Goal: Task Accomplishment & Management: Complete application form

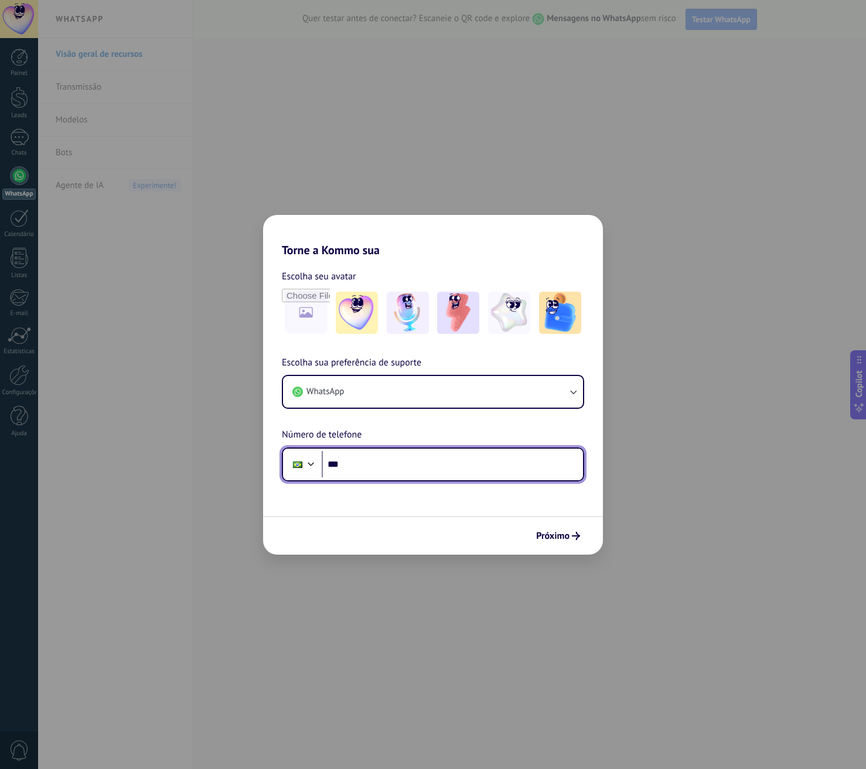
click at [389, 462] on input "***" at bounding box center [452, 464] width 261 height 27
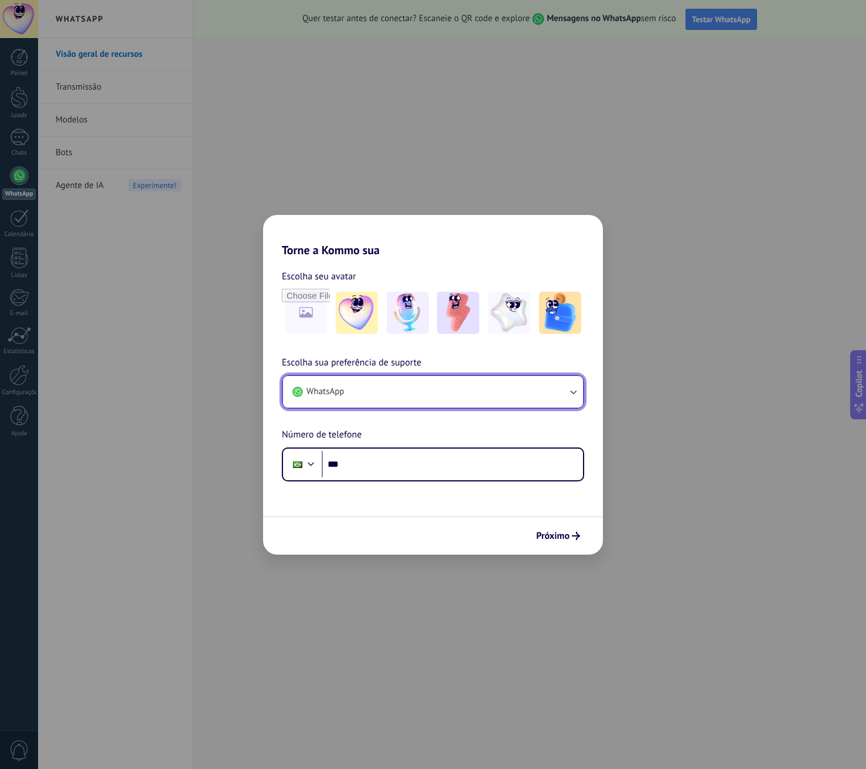
click at [387, 395] on button "WhatsApp" at bounding box center [433, 392] width 300 height 32
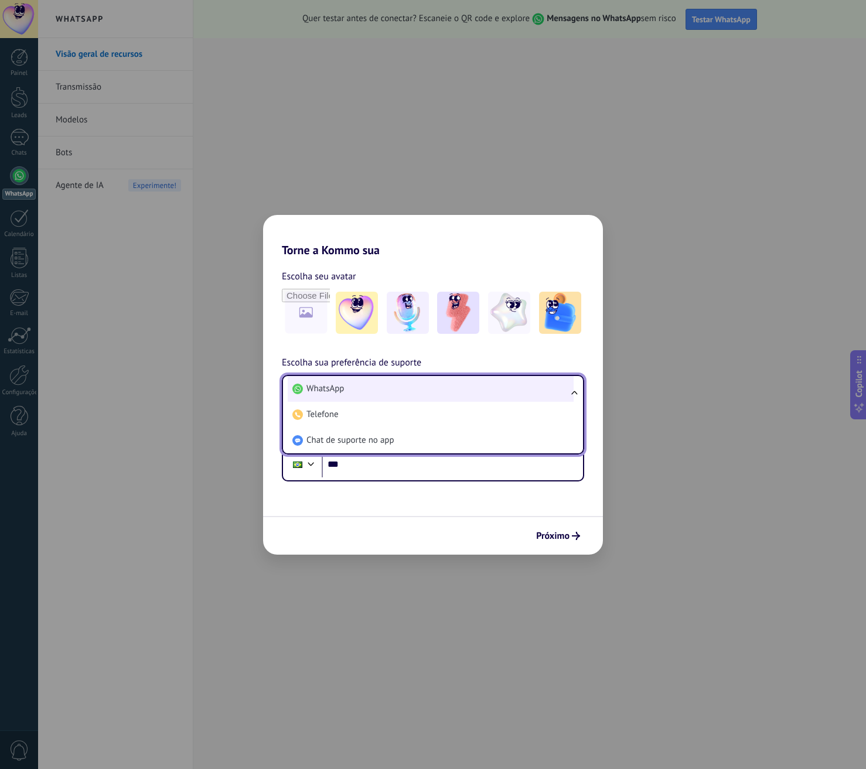
click at [401, 394] on li "WhatsApp" at bounding box center [431, 389] width 286 height 26
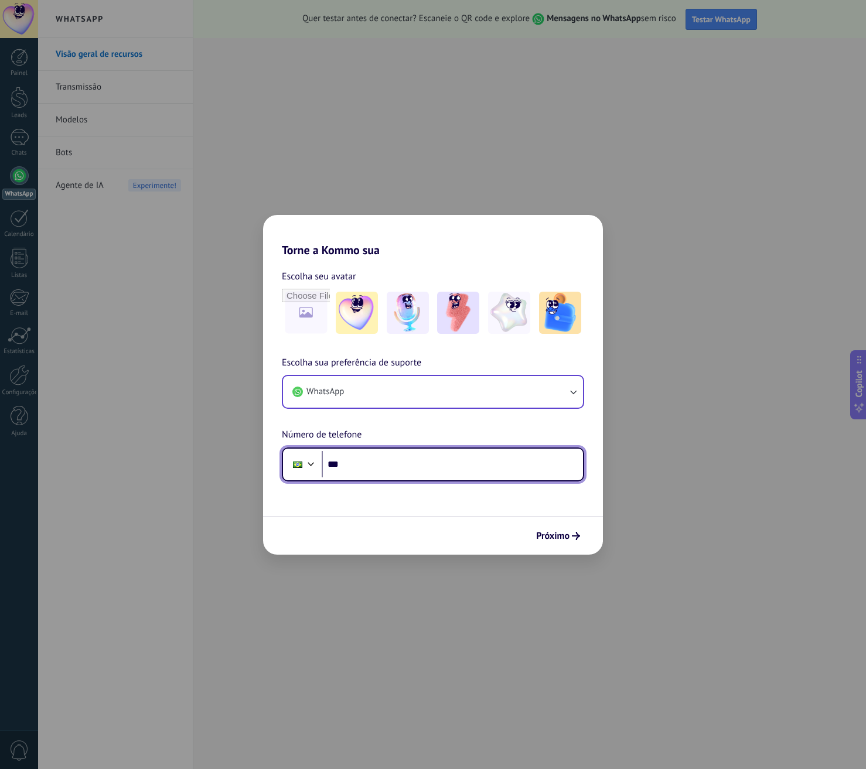
click at [381, 464] on input "***" at bounding box center [452, 464] width 261 height 27
click at [462, 322] on img at bounding box center [458, 313] width 42 height 42
click at [363, 466] on input "***" at bounding box center [452, 464] width 261 height 27
click at [380, 466] on input "***" at bounding box center [452, 464] width 261 height 27
type input "**********"
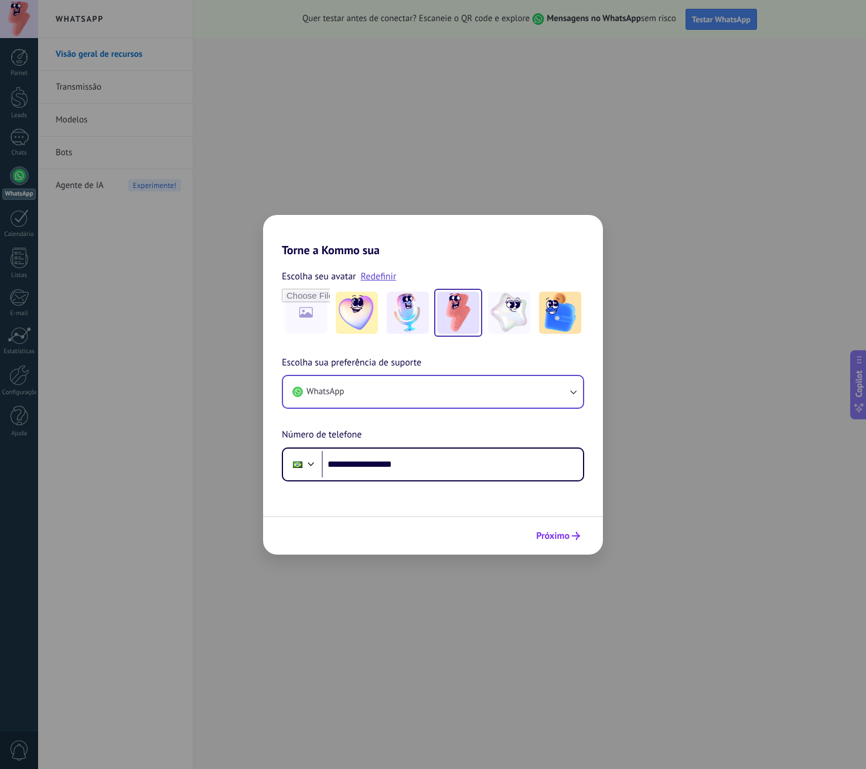
click at [568, 540] on span "Próximo" at bounding box center [552, 536] width 33 height 8
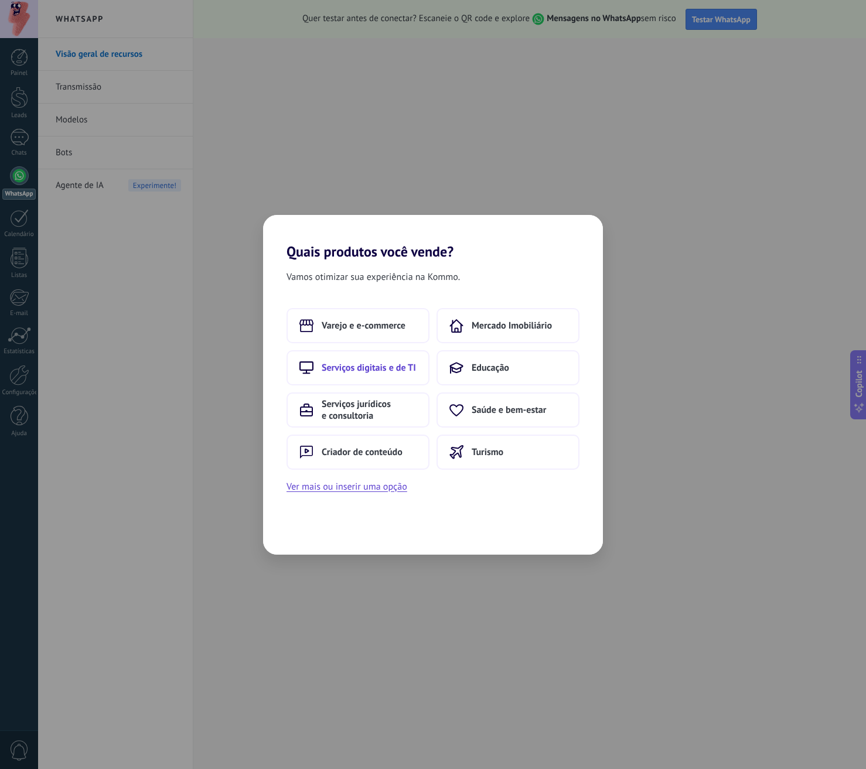
click at [363, 374] on button "Serviços digitais e de TI" at bounding box center [357, 367] width 143 height 35
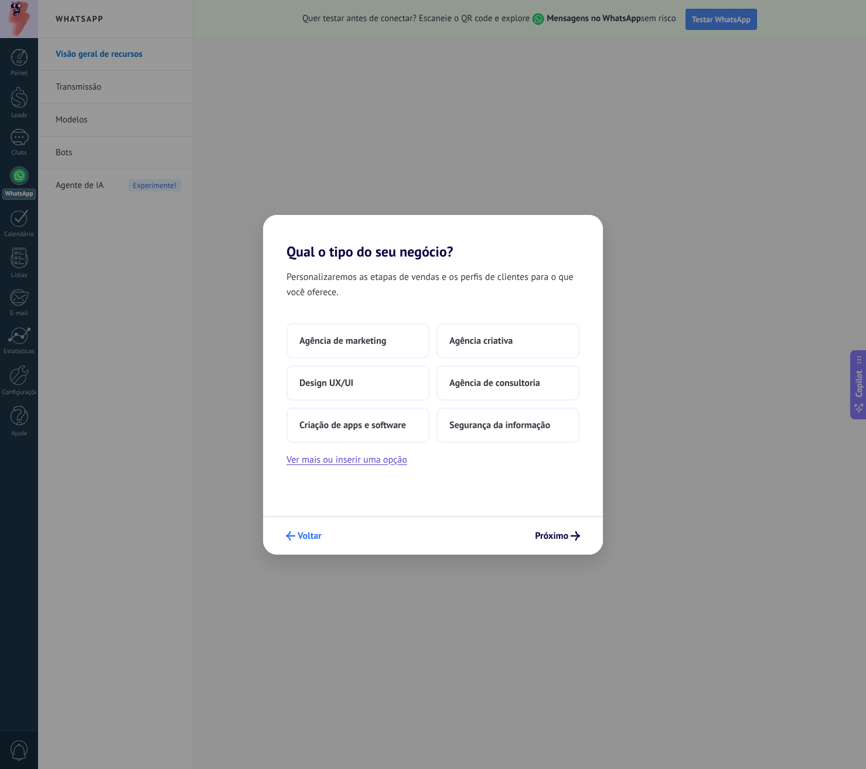
click at [311, 534] on span "Voltar" at bounding box center [310, 536] width 24 height 8
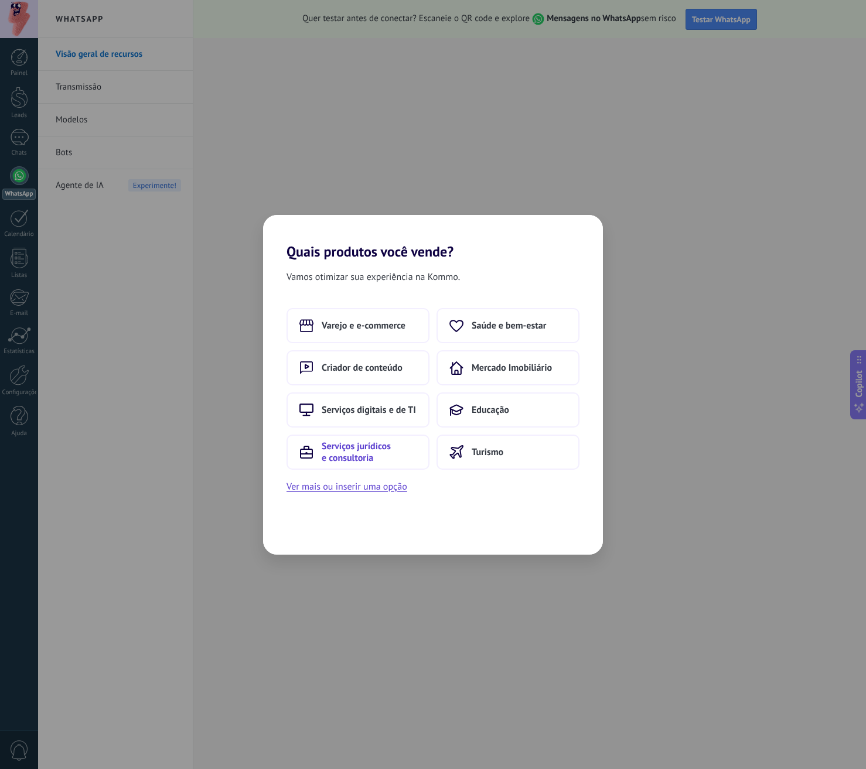
click at [370, 453] on span "Serviços jurídicos e consultoria" at bounding box center [369, 452] width 95 height 23
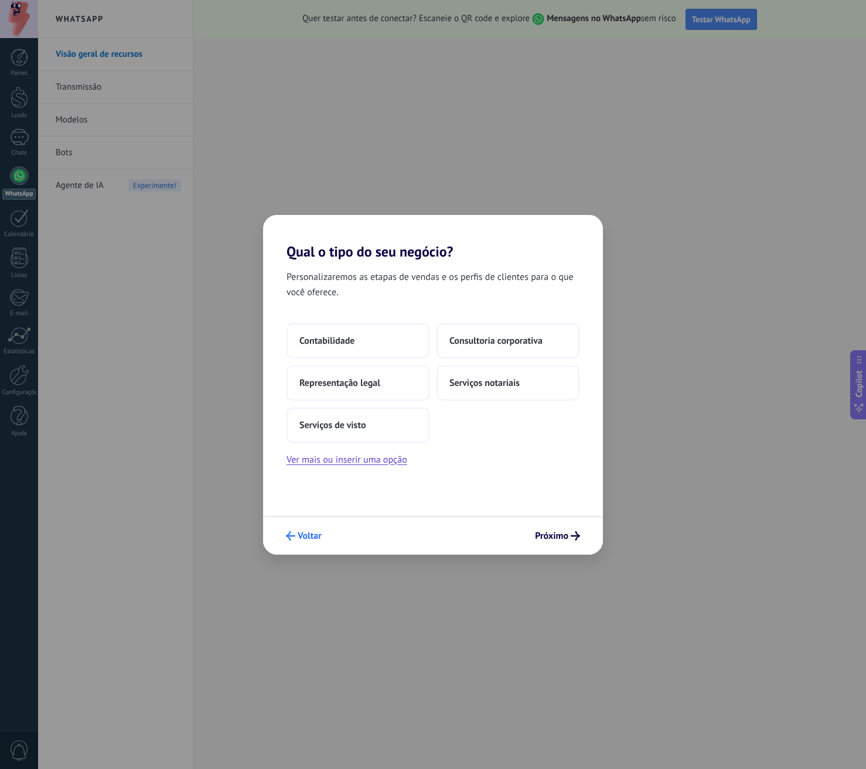
click at [315, 540] on span "Voltar" at bounding box center [310, 536] width 24 height 8
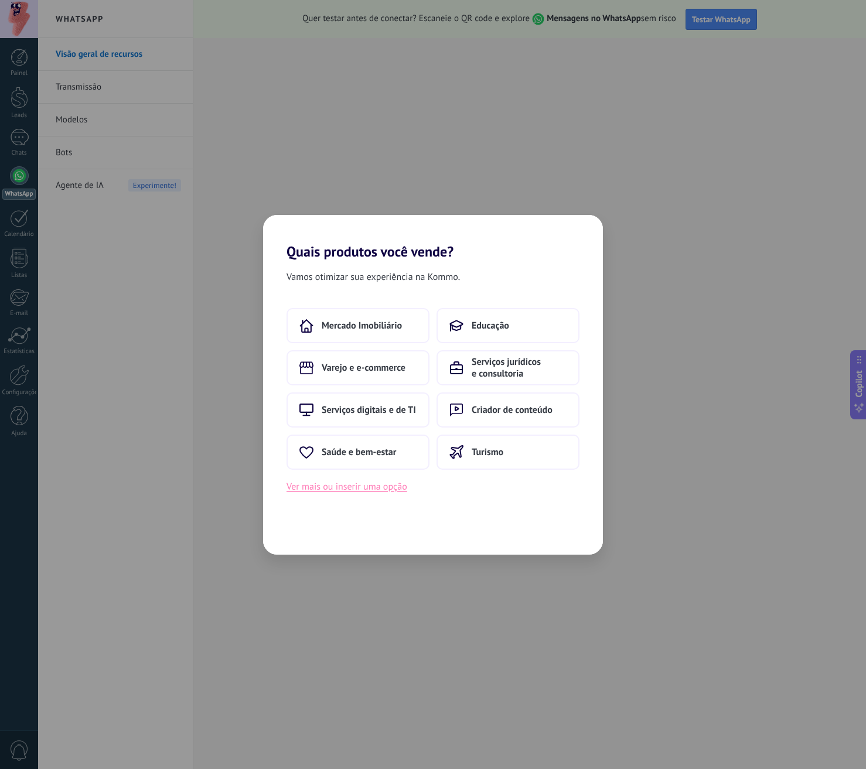
click at [384, 489] on button "Ver mais ou inserir uma opção" at bounding box center [346, 486] width 121 height 15
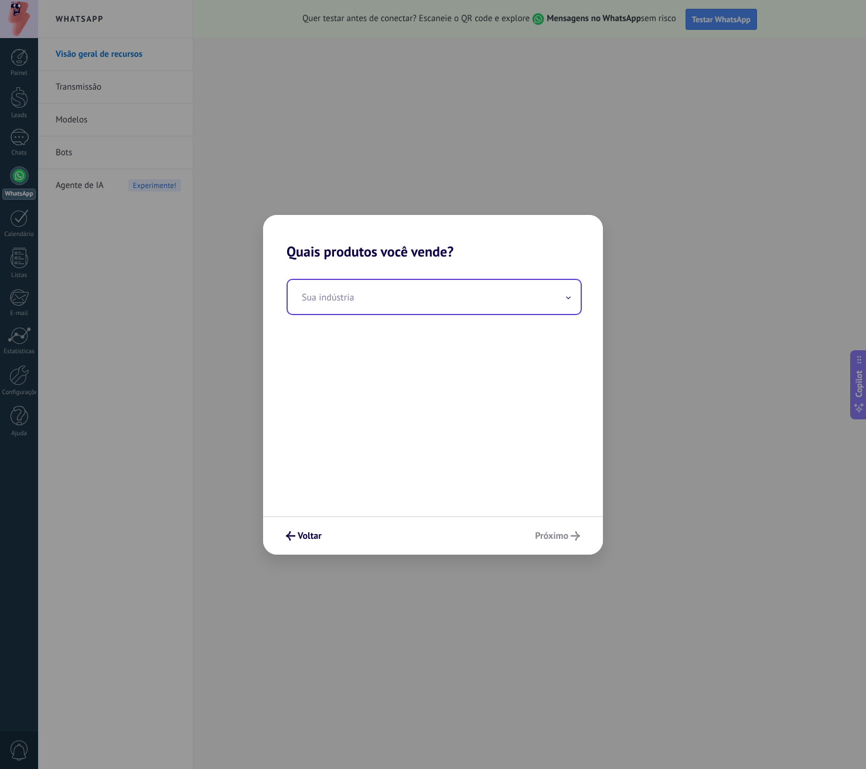
click at [374, 298] on input "text" at bounding box center [434, 297] width 293 height 34
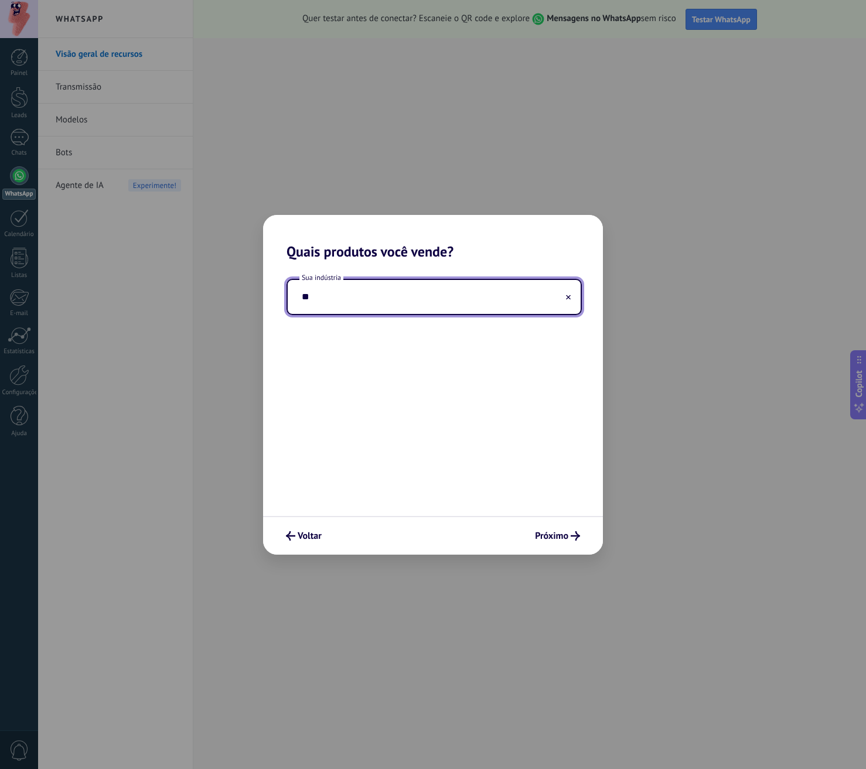
type input "*"
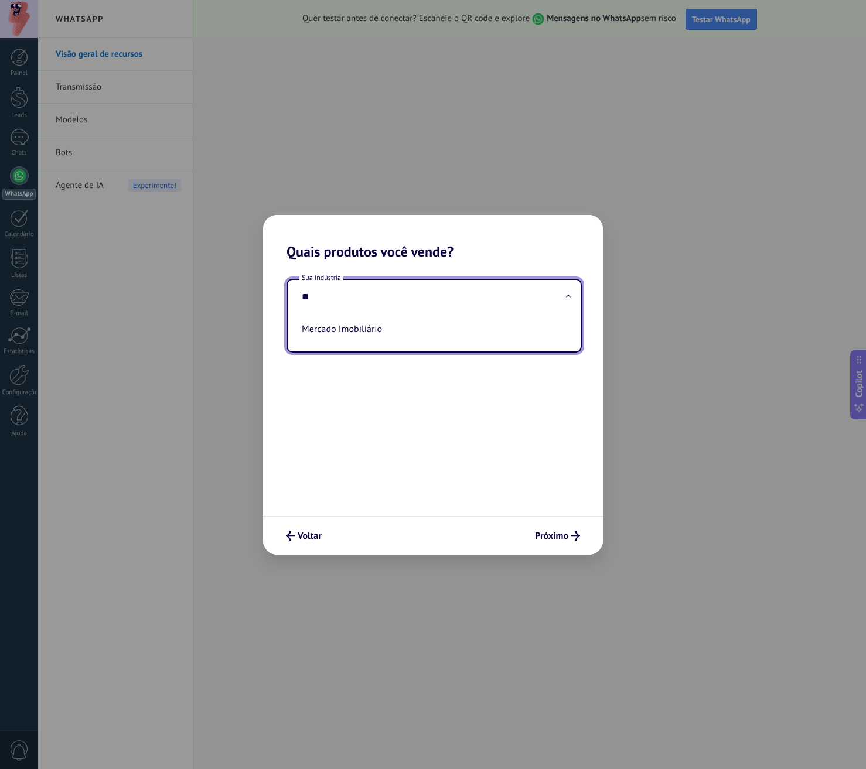
type input "*"
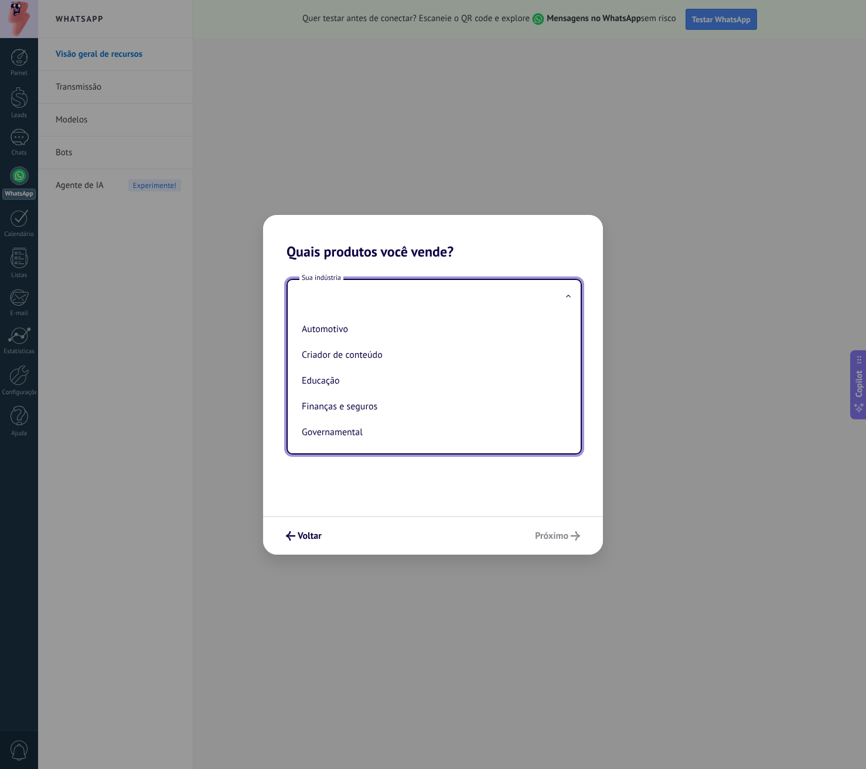
type input "*"
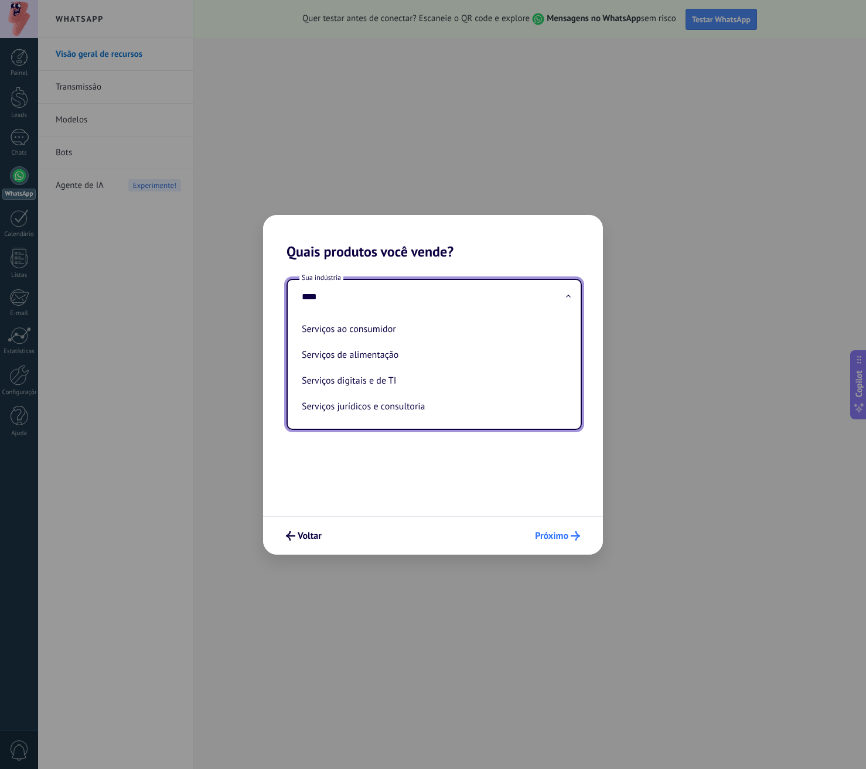
type input "****"
click at [560, 534] on span "Próximo" at bounding box center [551, 536] width 33 height 8
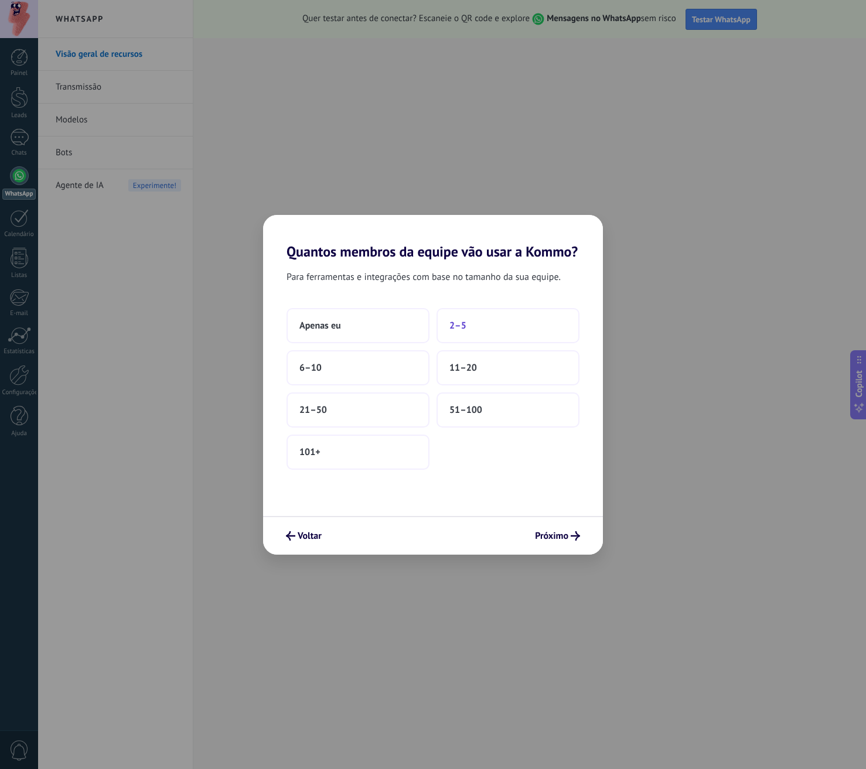
click at [501, 325] on button "2–5" at bounding box center [507, 325] width 143 height 35
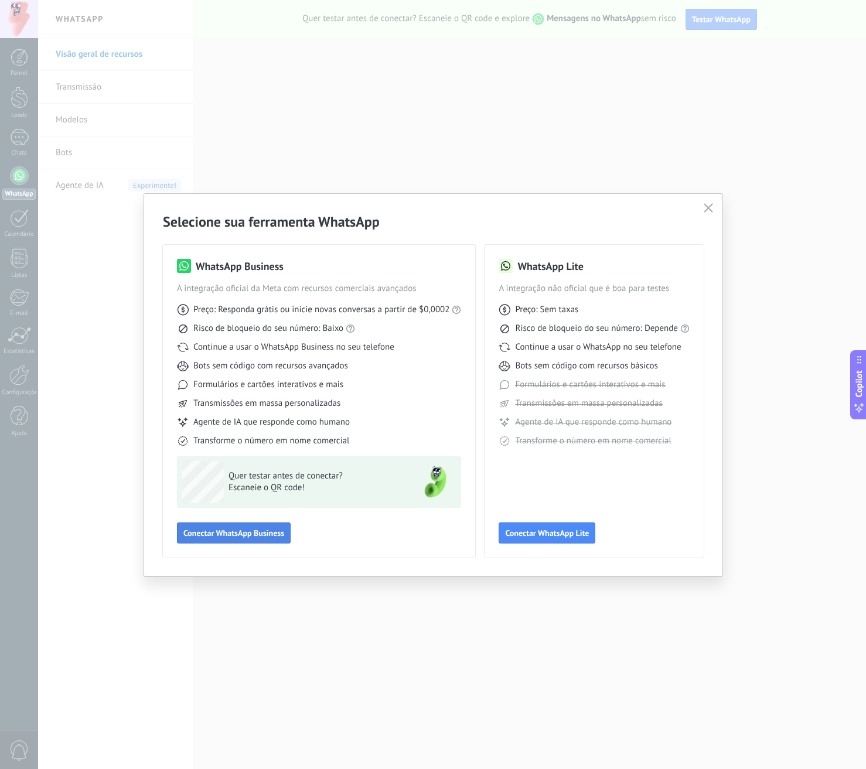
click at [209, 534] on span "Conectar WhatsApp Business" at bounding box center [233, 533] width 101 height 8
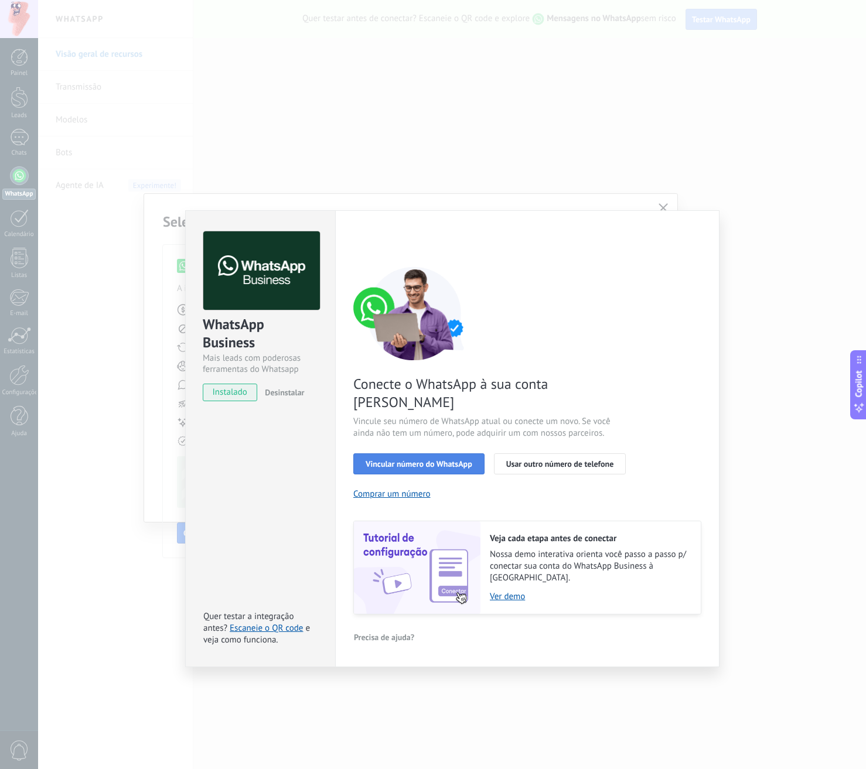
click at [417, 453] on button "Vincular número do WhatsApp" at bounding box center [418, 463] width 131 height 21
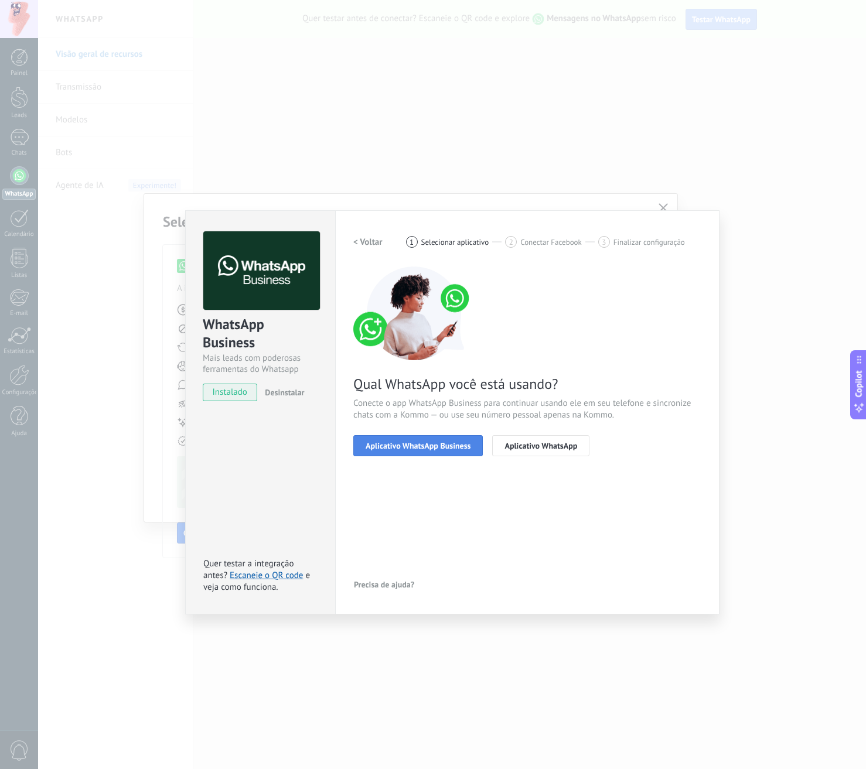
click at [415, 449] on span "Aplicativo WhatsApp Business" at bounding box center [418, 446] width 105 height 8
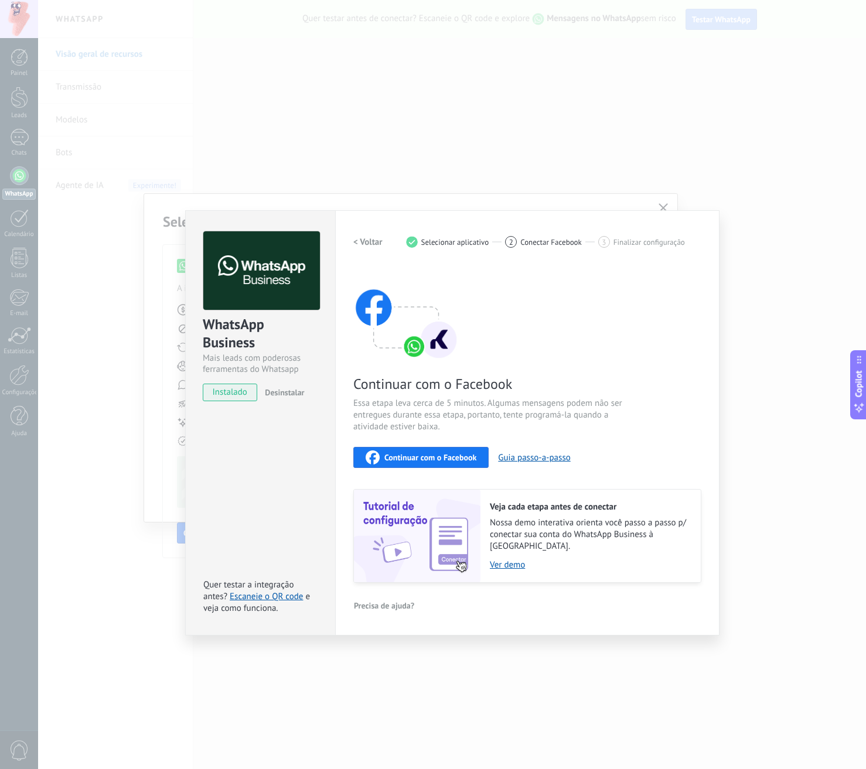
click at [411, 456] on span "Continuar com o Facebook" at bounding box center [430, 457] width 92 height 8
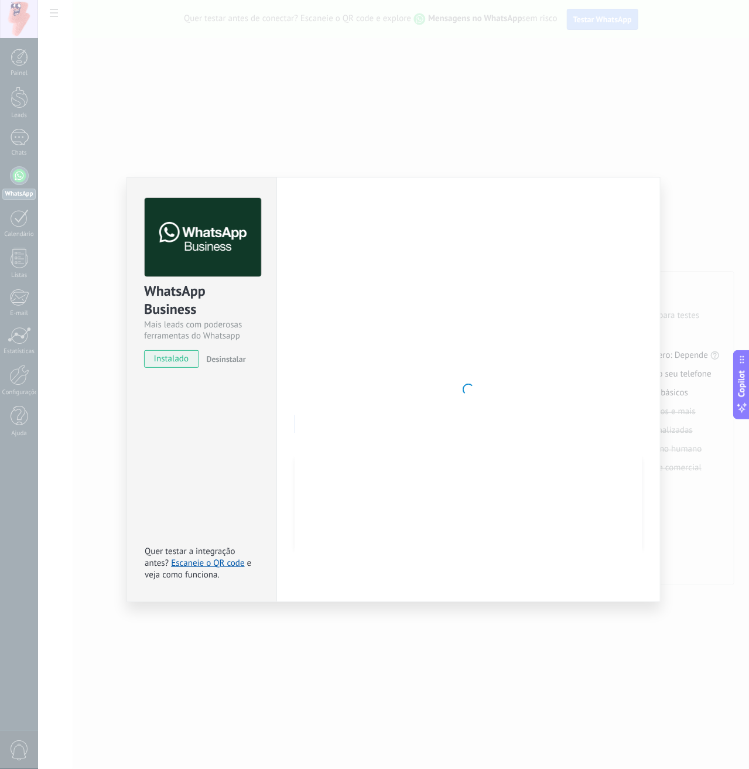
click at [176, 97] on div "WhatsApp Business Mais leads com poderosas ferramentas do Whatsapp instalado De…" at bounding box center [393, 384] width 711 height 769
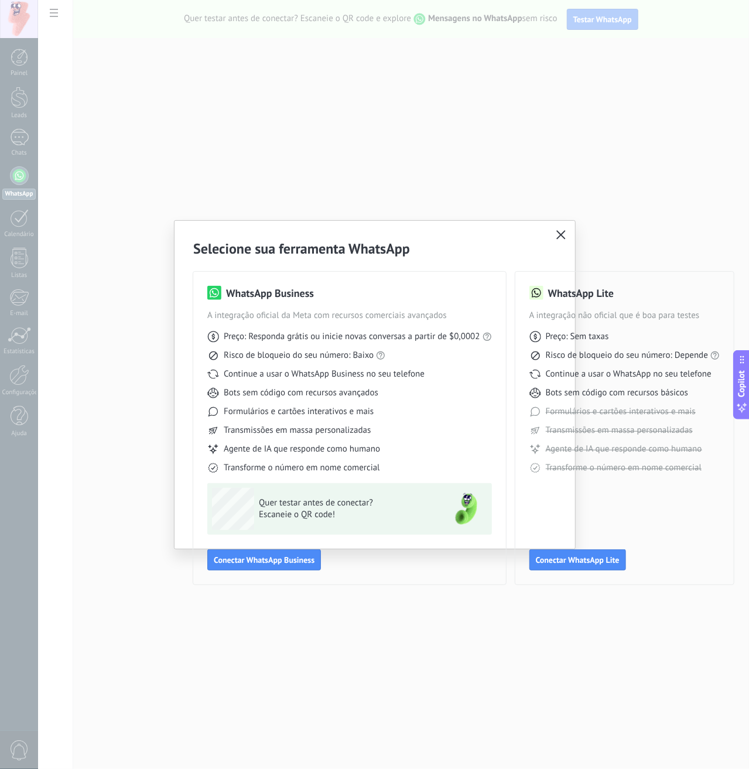
click at [175, 145] on div "Selecione sua ferramenta WhatsApp WhatsApp Business A integração oficial da Met…" at bounding box center [374, 384] width 749 height 769
click at [558, 235] on icon "button" at bounding box center [561, 234] width 9 height 9
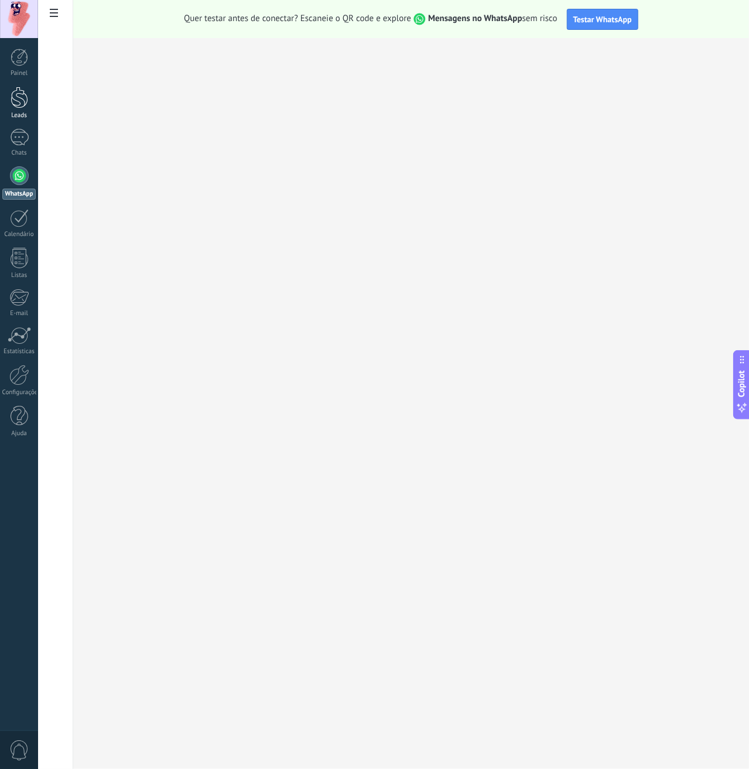
click at [18, 109] on link "Leads" at bounding box center [19, 103] width 38 height 33
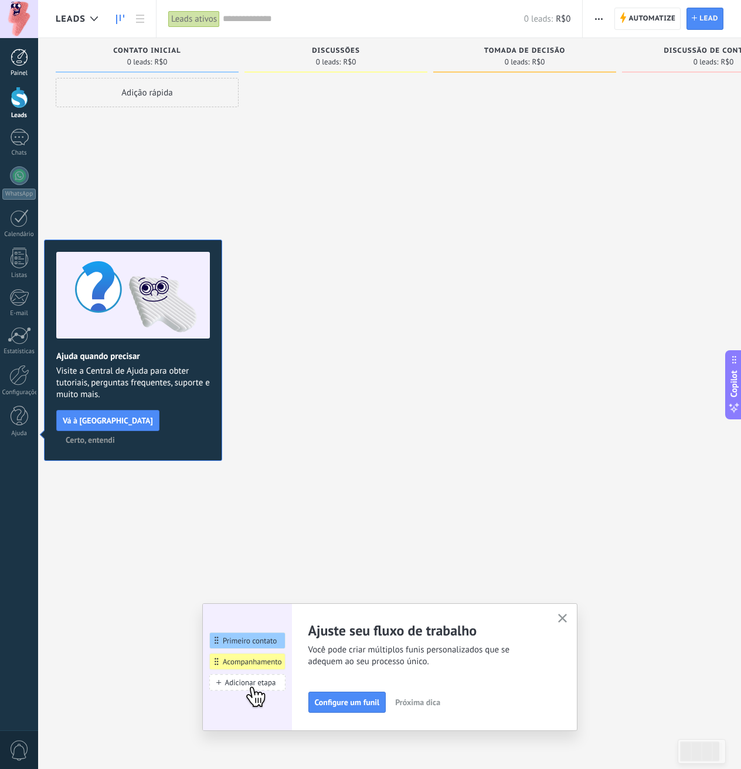
click at [18, 63] on div at bounding box center [20, 58] width 18 height 18
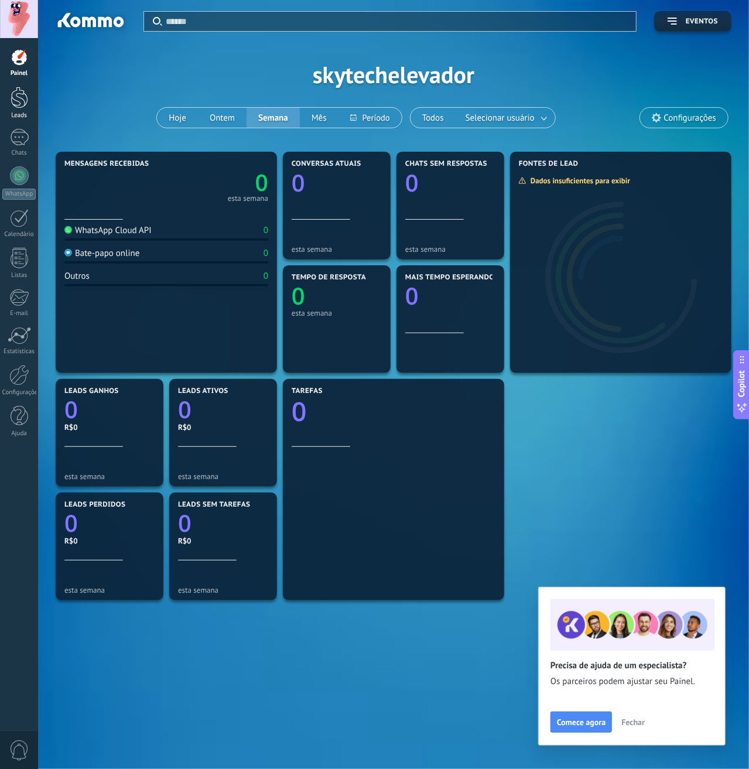
click at [20, 107] on div at bounding box center [20, 98] width 18 height 22
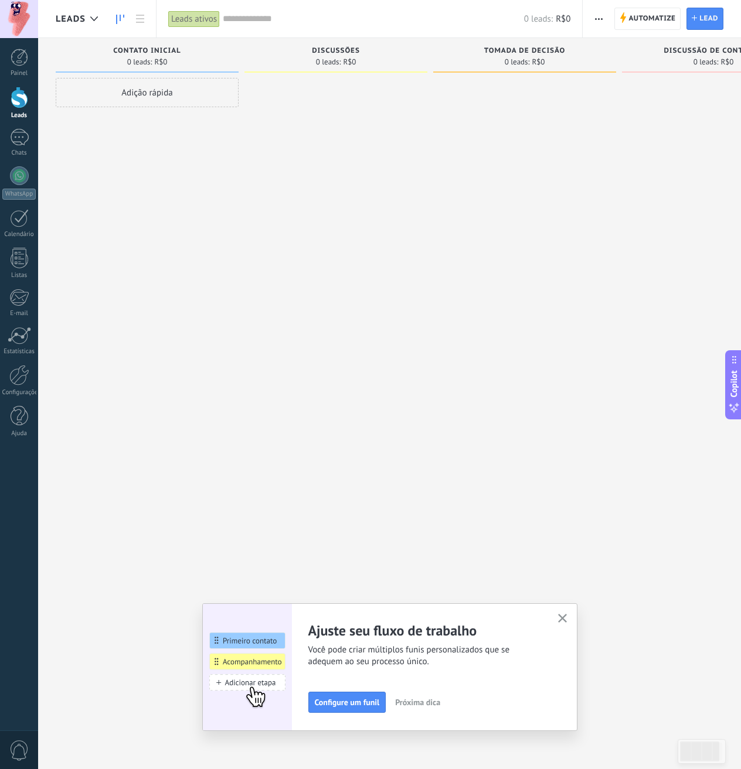
click at [575, 617] on div "Ajuste seu fluxo de trabalho Você pode criar múltiplos funis personalizados que…" at bounding box center [389, 667] width 375 height 128
click at [565, 619] on icon "button" at bounding box center [562, 618] width 9 height 9
